Goal: Information Seeking & Learning: Learn about a topic

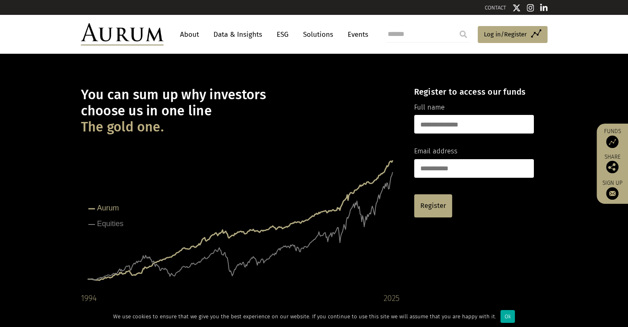
click at [197, 31] on link "About" at bounding box center [189, 34] width 27 height 15
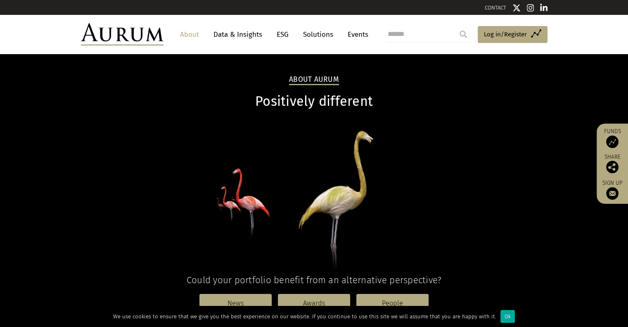
click at [236, 34] on link "Data & Insights" at bounding box center [237, 34] width 57 height 15
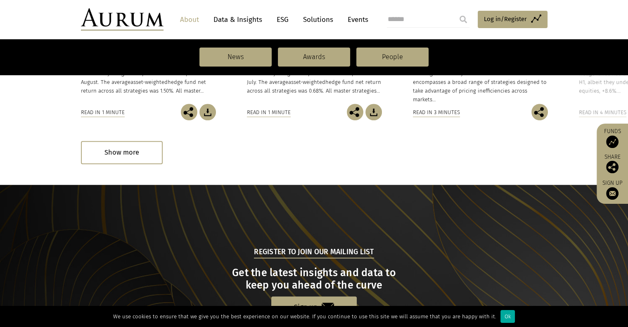
scroll to position [904, 0]
